Goal: Information Seeking & Learning: Check status

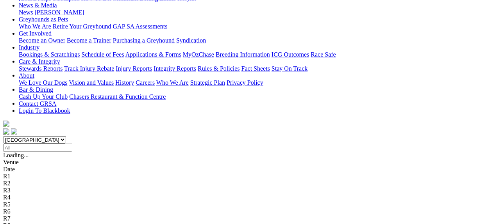
scroll to position [117, 0]
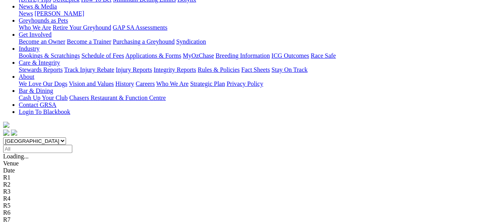
click at [163, 188] on div "R3" at bounding box center [244, 191] width 482 height 7
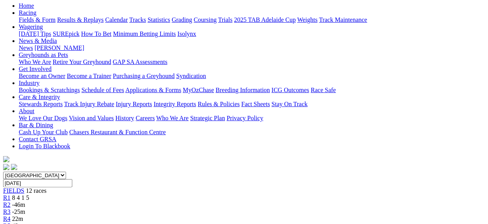
scroll to position [39, 0]
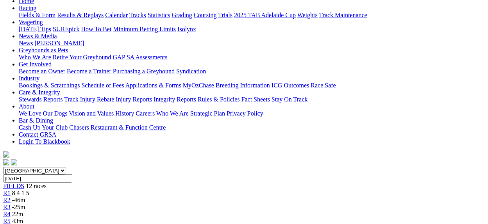
scroll to position [117, 0]
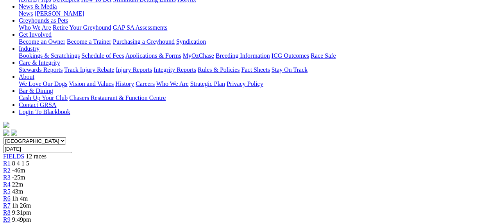
click at [25, 174] on span "-25m" at bounding box center [18, 177] width 13 height 7
